Goal: Navigation & Orientation: Find specific page/section

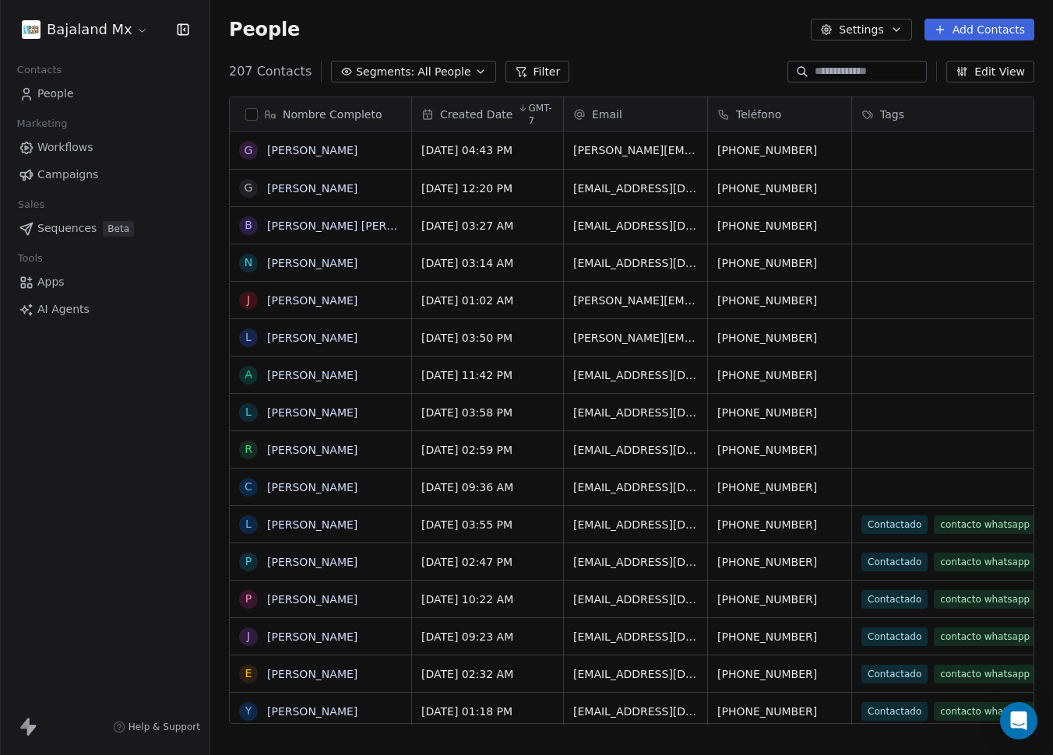
scroll to position [653, 831]
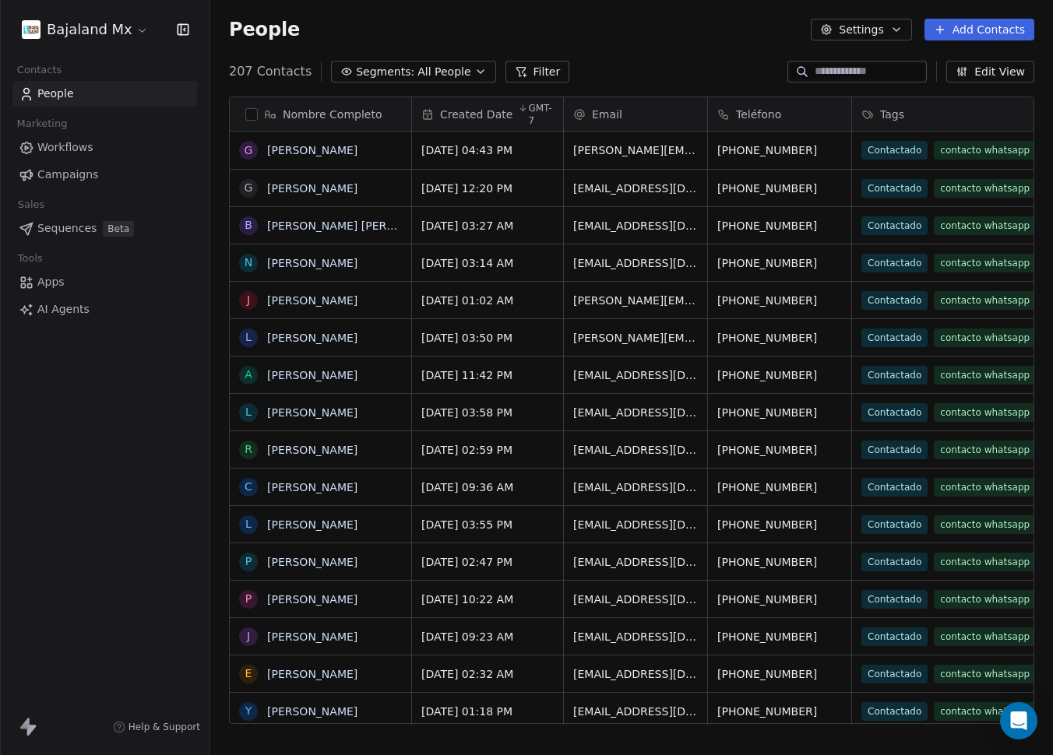
scroll to position [653, 831]
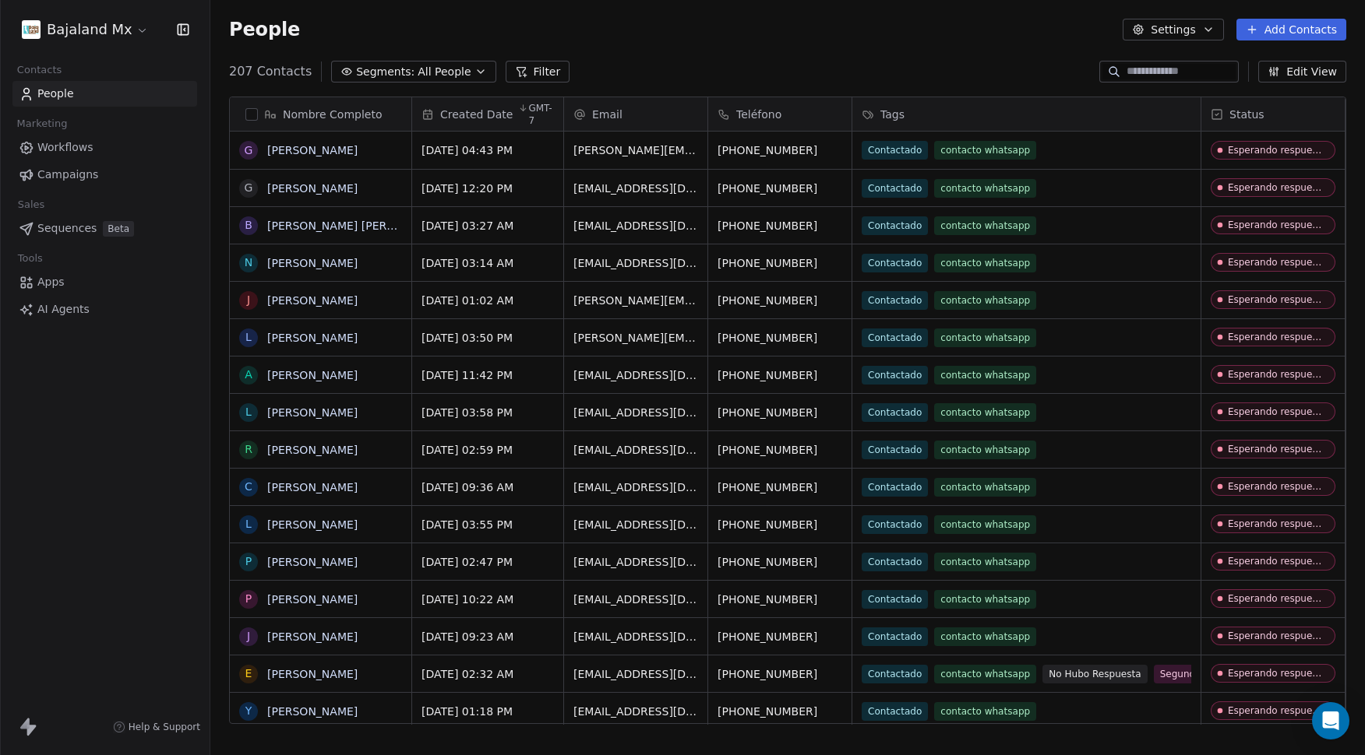
scroll to position [653, 1143]
